Goal: Information Seeking & Learning: Learn about a topic

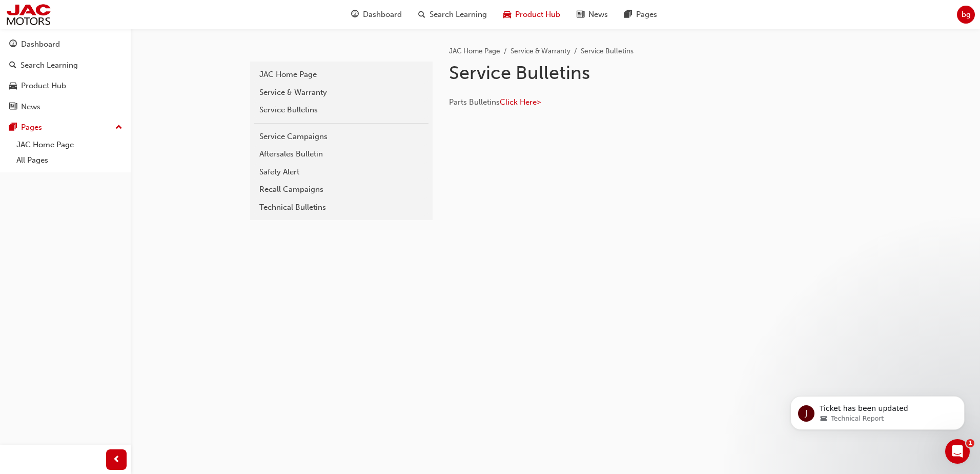
click at [541, 10] on span "Product Hub" at bounding box center [537, 15] width 45 height 12
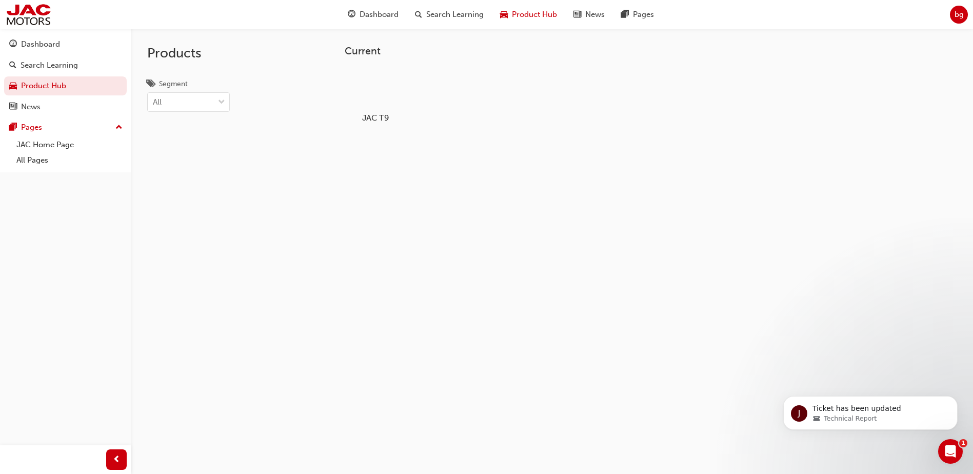
click at [364, 85] on div at bounding box center [375, 88] width 57 height 41
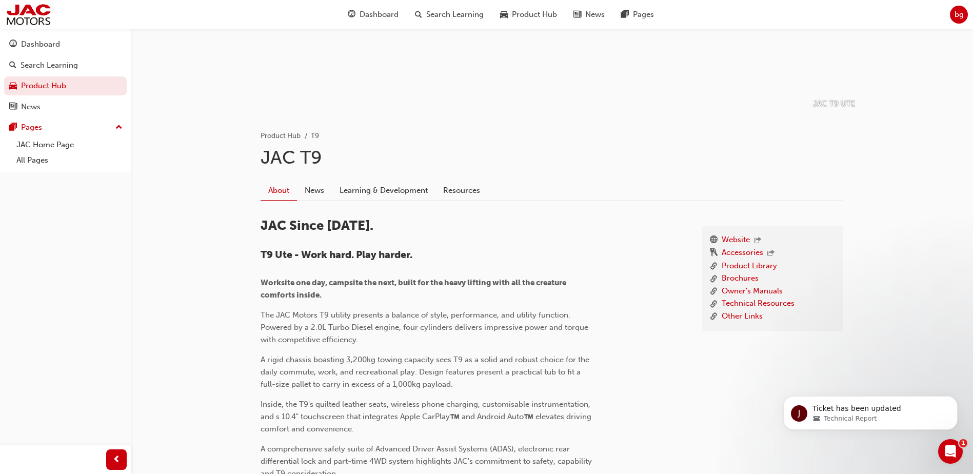
scroll to position [256, 0]
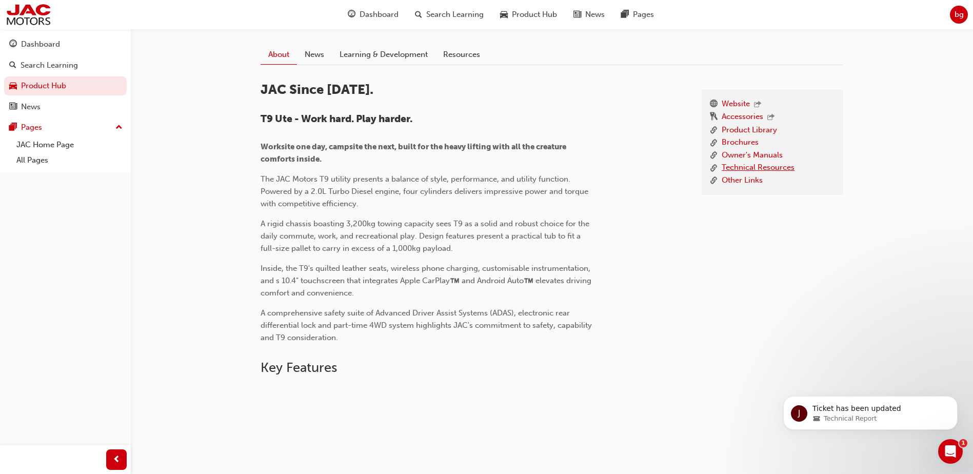
click at [747, 164] on link "Technical Resources" at bounding box center [757, 168] width 73 height 13
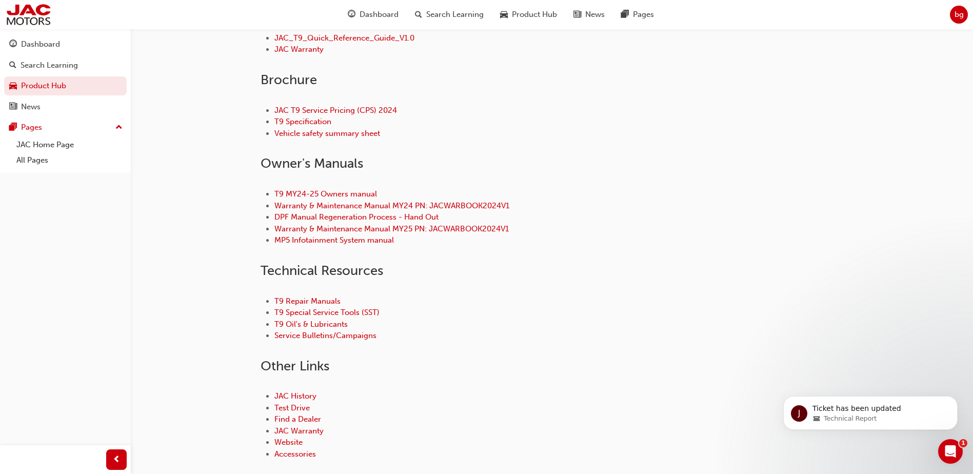
scroll to position [410, 0]
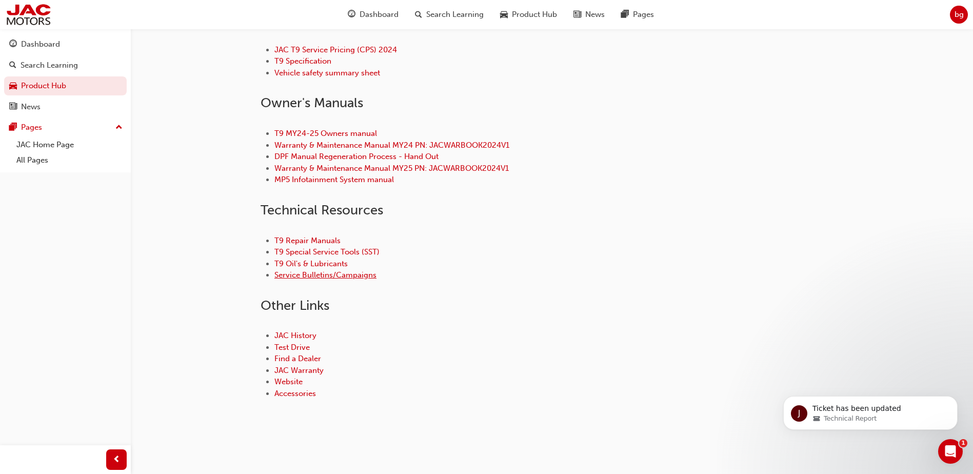
click at [327, 272] on link "Service Bulletins/Campaigns" at bounding box center [325, 274] width 102 height 9
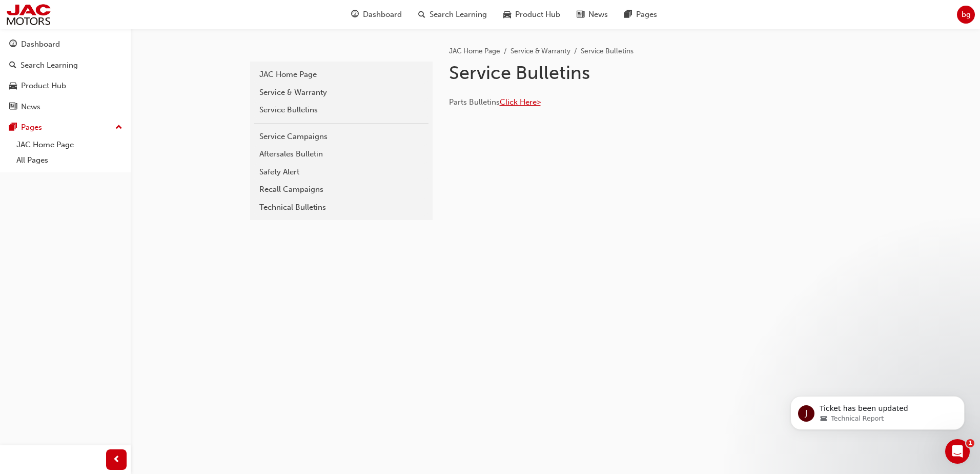
click at [525, 102] on span "Click Here>" at bounding box center [520, 101] width 41 height 9
click at [283, 188] on div "Recall Campaigns" at bounding box center [341, 190] width 164 height 12
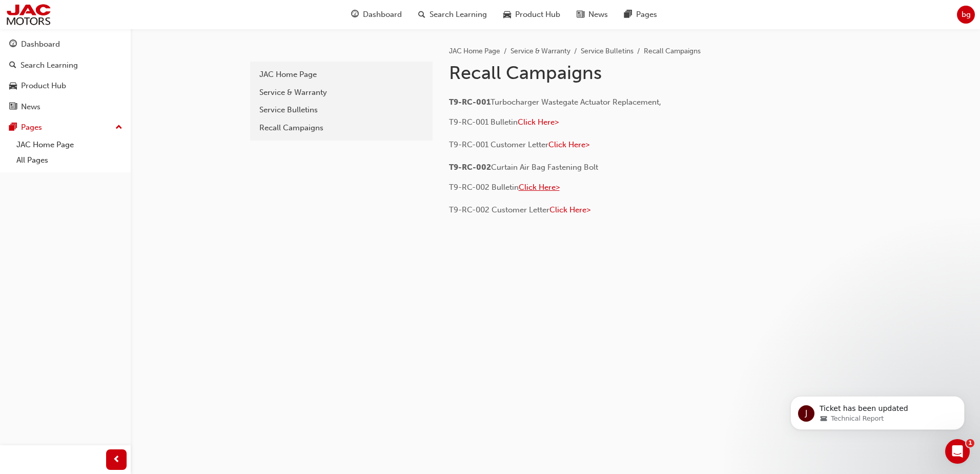
click at [549, 185] on span "Click Here>" at bounding box center [539, 187] width 41 height 9
